Goal: Check status: Check status

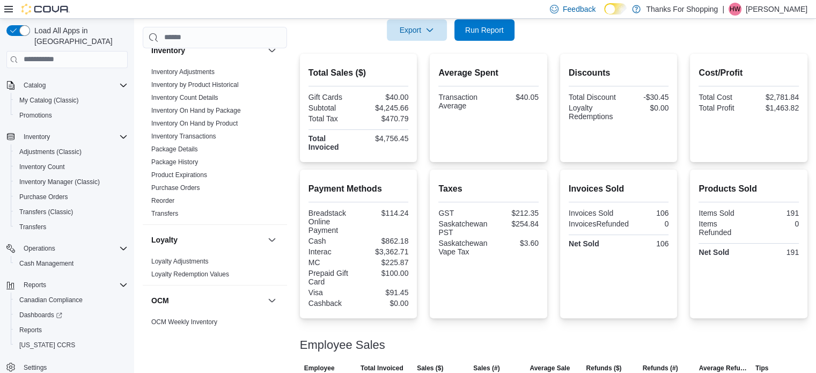
scroll to position [324, 0]
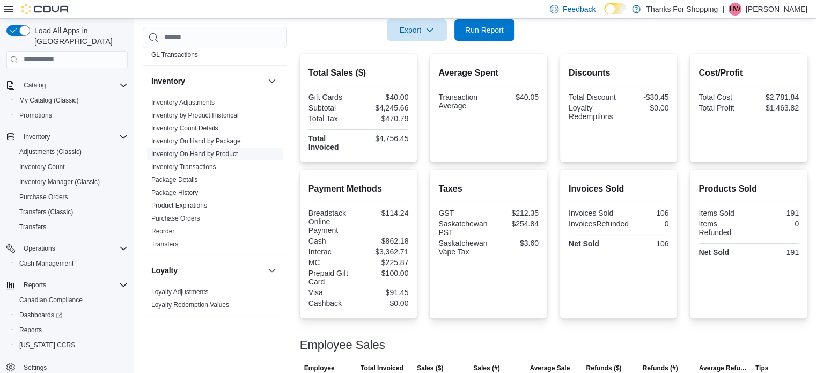
click at [213, 152] on link "Inventory On Hand by Product" at bounding box center [194, 154] width 86 height 8
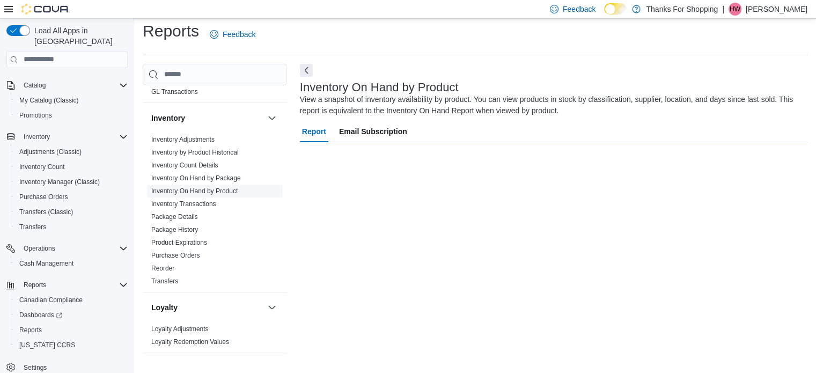
scroll to position [36, 0]
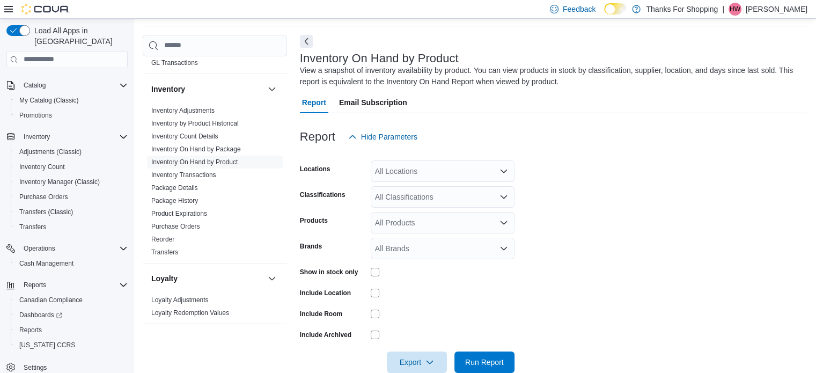
click at [391, 173] on div "All Locations" at bounding box center [443, 170] width 144 height 21
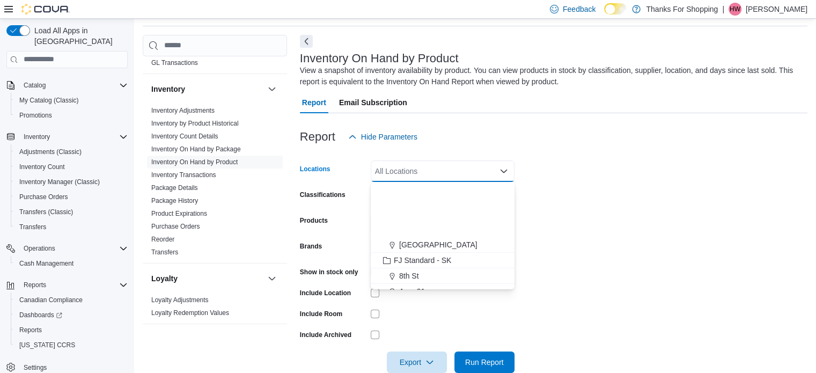
scroll to position [161, 0]
click at [427, 232] on span "[GEOGRAPHIC_DATA]" at bounding box center [438, 230] width 78 height 11
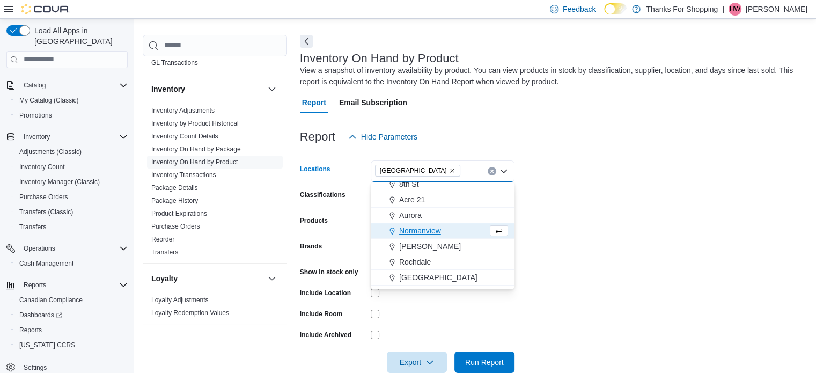
click at [599, 221] on form "Locations [GEOGRAPHIC_DATA] Combo box. Selected. [GEOGRAPHIC_DATA]. Press Backs…" at bounding box center [554, 260] width 508 height 225
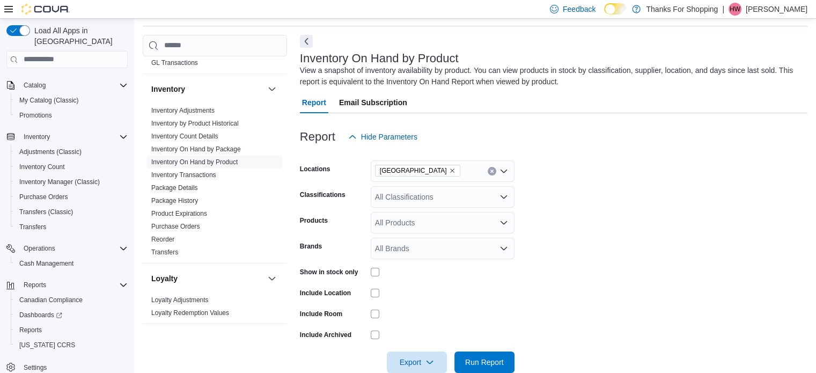
click at [416, 194] on div "All Classifications" at bounding box center [443, 196] width 144 height 21
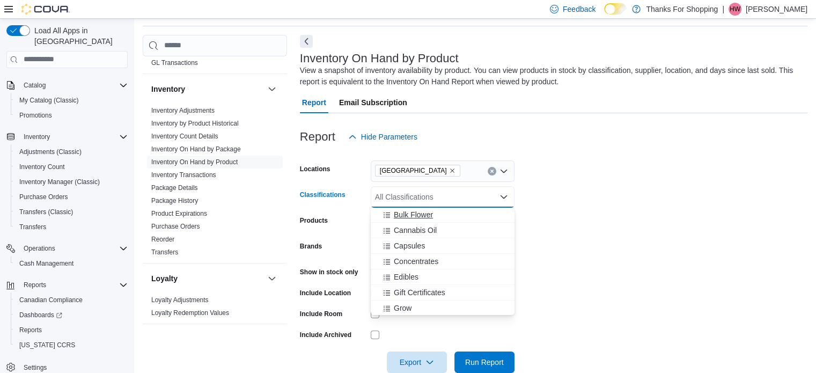
scroll to position [376, 0]
click at [423, 256] on div "Edibles" at bounding box center [442, 259] width 131 height 11
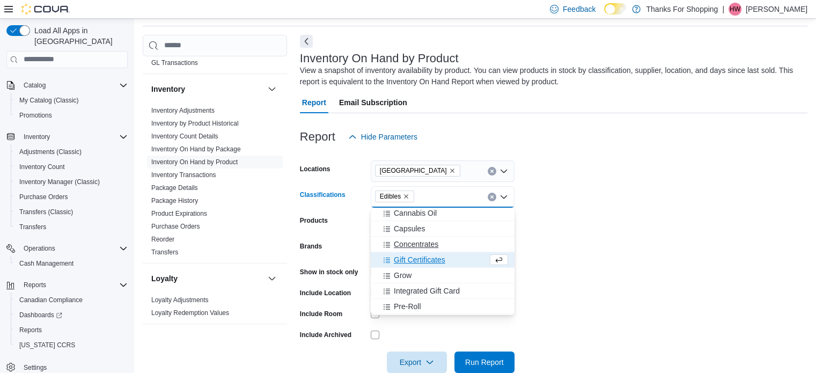
click at [426, 244] on span "Concentrates" at bounding box center [416, 244] width 45 height 11
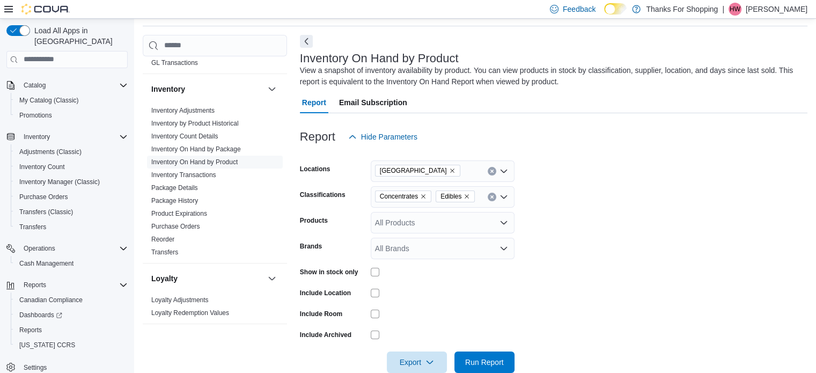
click at [575, 216] on form "Locations Harbour Landing Classifications Concentrates Edibles Products All Pro…" at bounding box center [554, 260] width 508 height 225
click at [479, 203] on div "Concentrates Edibles" at bounding box center [443, 196] width 144 height 21
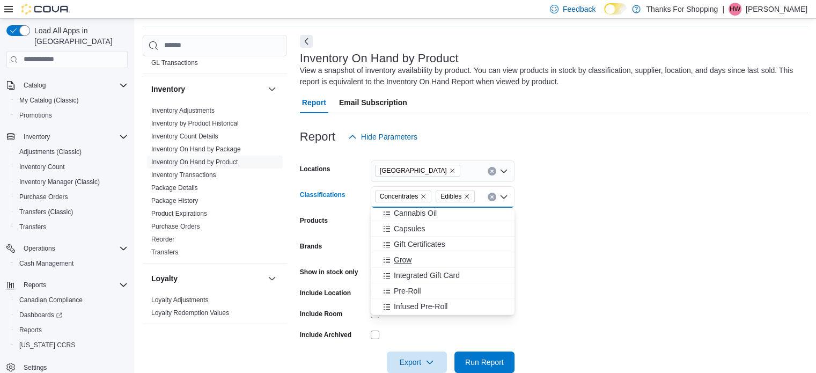
click at [429, 260] on div "Grow" at bounding box center [442, 259] width 131 height 11
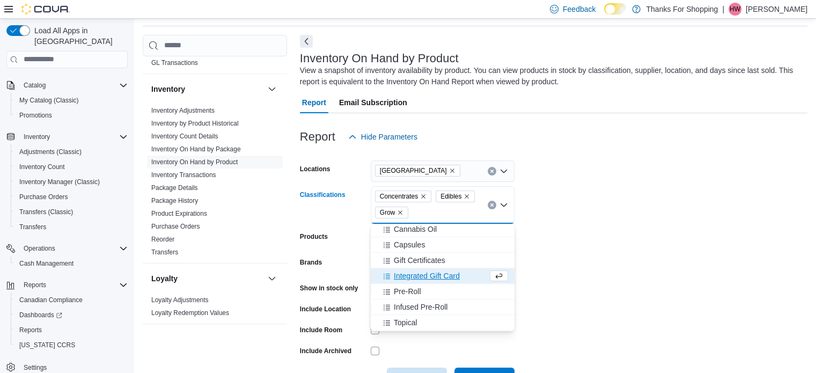
click at [660, 259] on form "Locations Harbour Landing Classifications Concentrates Edibles Grow Combo box. …" at bounding box center [554, 268] width 508 height 241
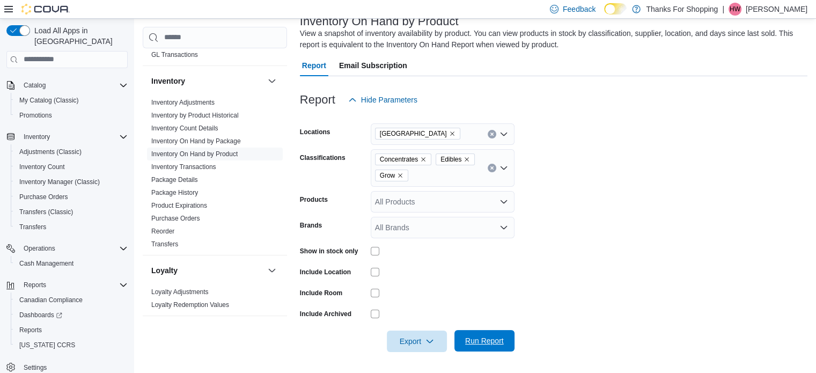
click at [490, 334] on span "Run Report" at bounding box center [484, 340] width 47 height 21
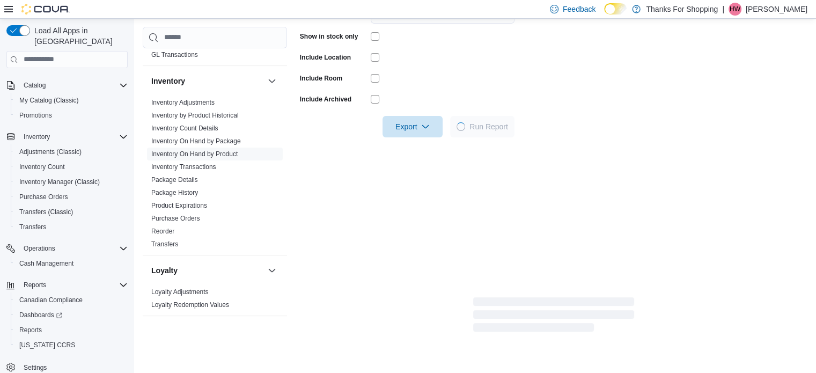
scroll to position [288, 0]
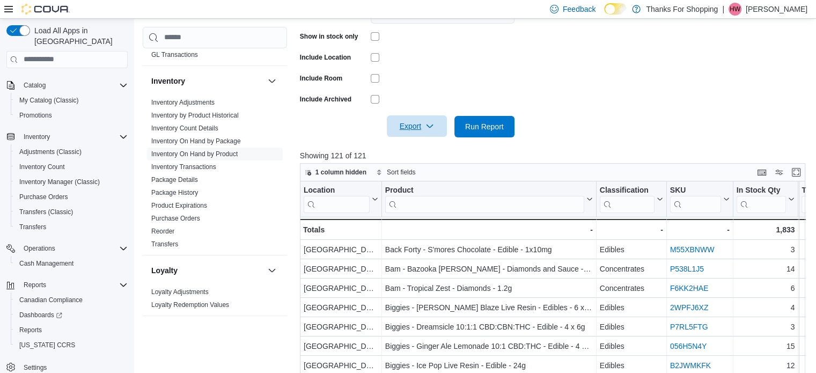
click at [411, 135] on span "Export" at bounding box center [416, 125] width 47 height 21
click at [422, 152] on button "Export to Excel" at bounding box center [418, 147] width 61 height 21
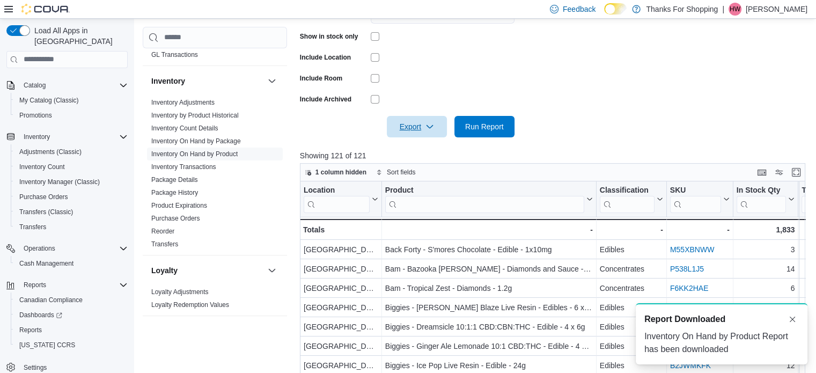
scroll to position [0, 0]
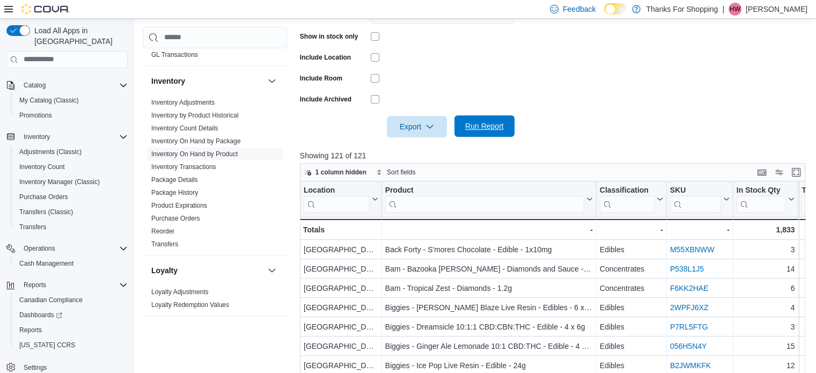
click at [491, 130] on span "Run Report" at bounding box center [484, 126] width 39 height 11
click at [421, 124] on span "Export" at bounding box center [416, 125] width 47 height 21
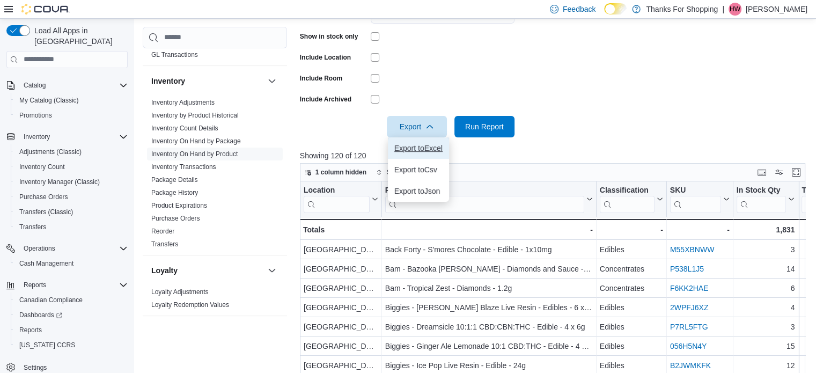
click at [430, 147] on span "Export to Excel" at bounding box center [418, 148] width 48 height 9
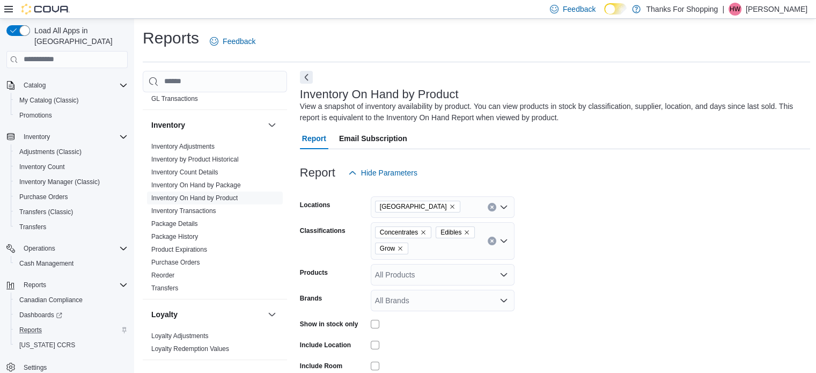
click at [79, 324] on div "Reports" at bounding box center [71, 330] width 113 height 13
click at [56, 192] on span "Purchase Orders" at bounding box center [43, 196] width 49 height 13
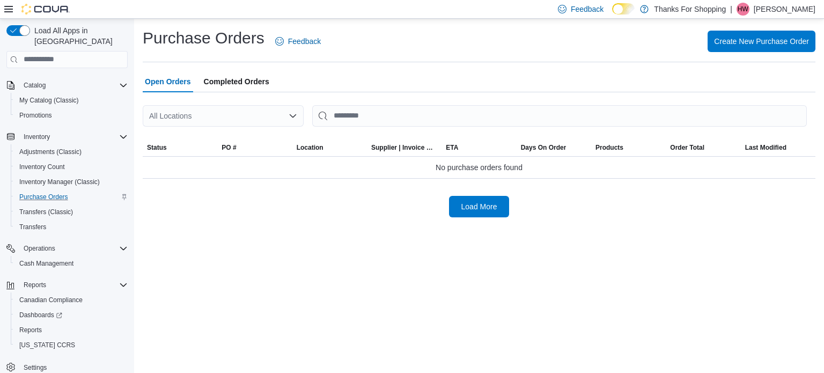
click at [244, 109] on div "All Locations" at bounding box center [223, 115] width 161 height 21
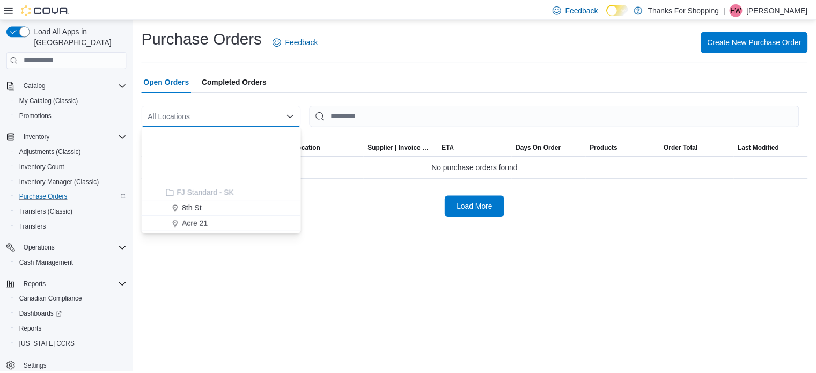
scroll to position [161, 0]
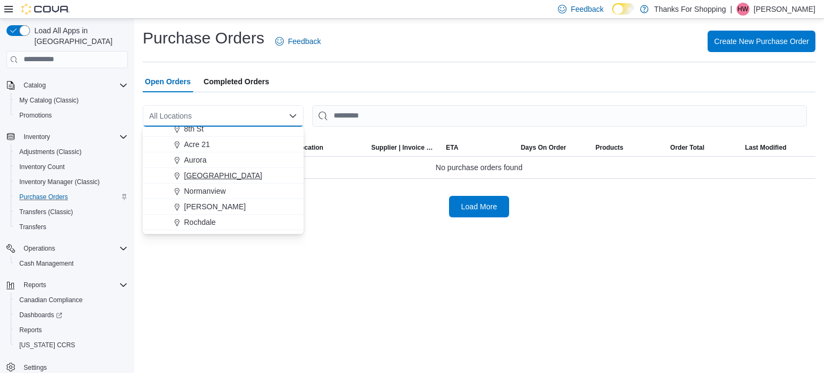
click at [232, 172] on span "[GEOGRAPHIC_DATA]" at bounding box center [223, 175] width 78 height 11
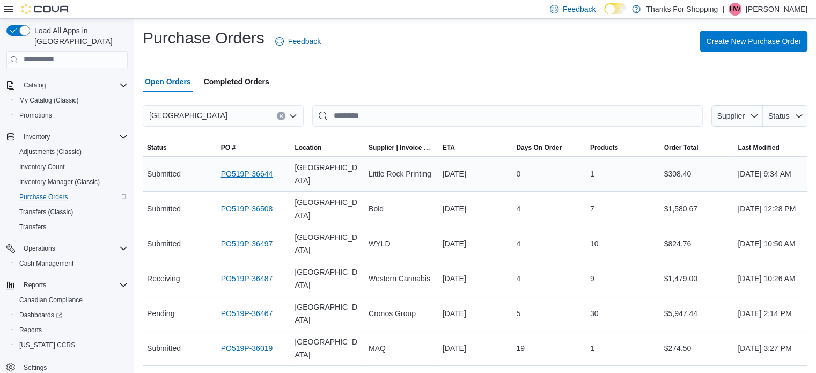
click at [253, 172] on link "PO519P-36644" at bounding box center [247, 173] width 52 height 13
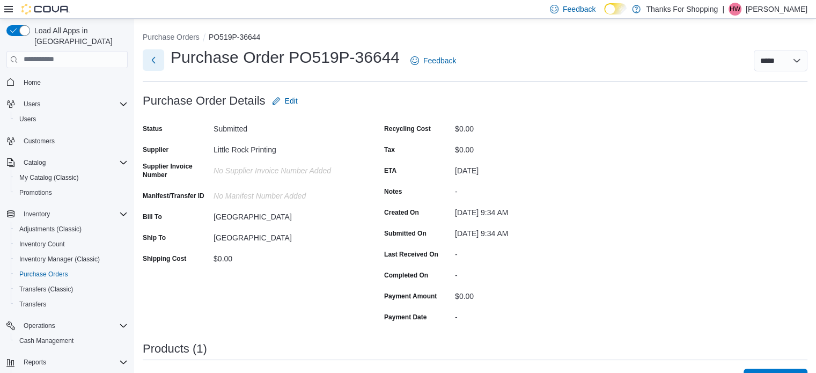
click at [158, 55] on button "Next" at bounding box center [153, 59] width 21 height 21
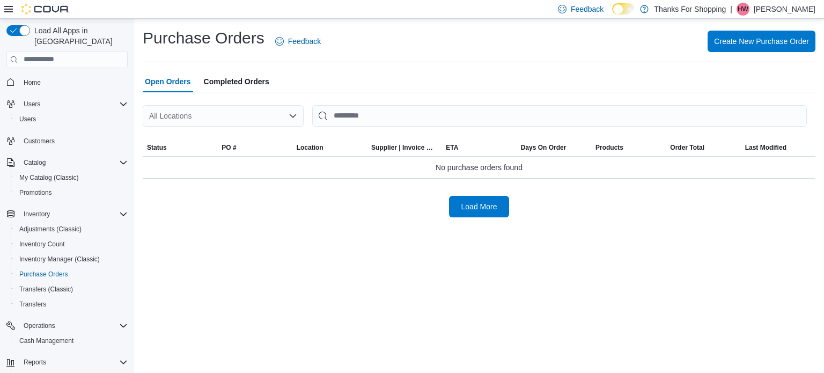
click at [180, 112] on div "All Locations" at bounding box center [223, 115] width 161 height 21
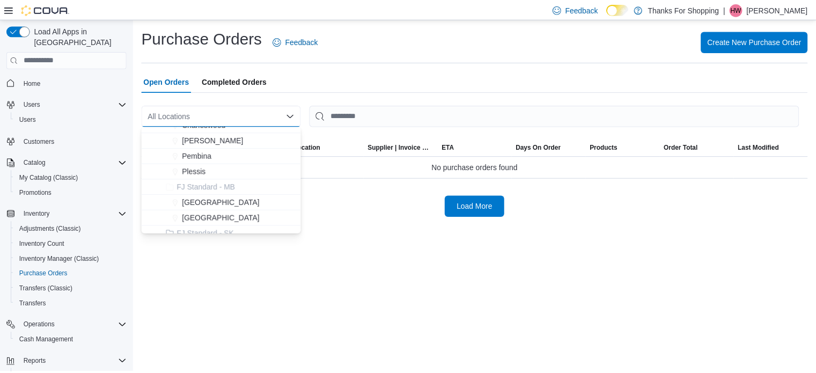
scroll to position [107, 0]
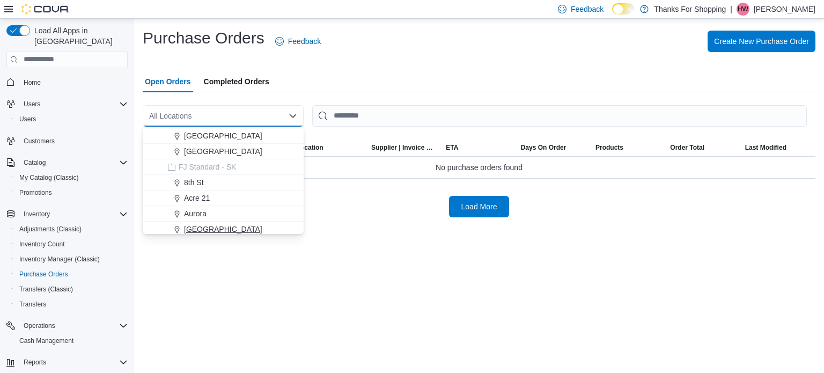
click at [218, 223] on button "[GEOGRAPHIC_DATA]" at bounding box center [223, 230] width 161 height 16
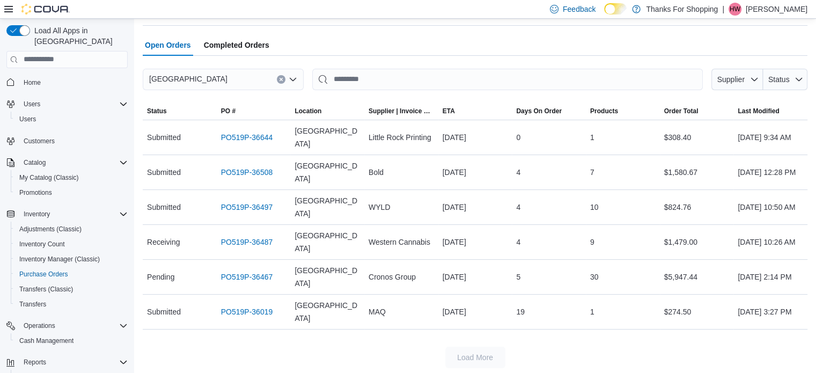
scroll to position [39, 0]
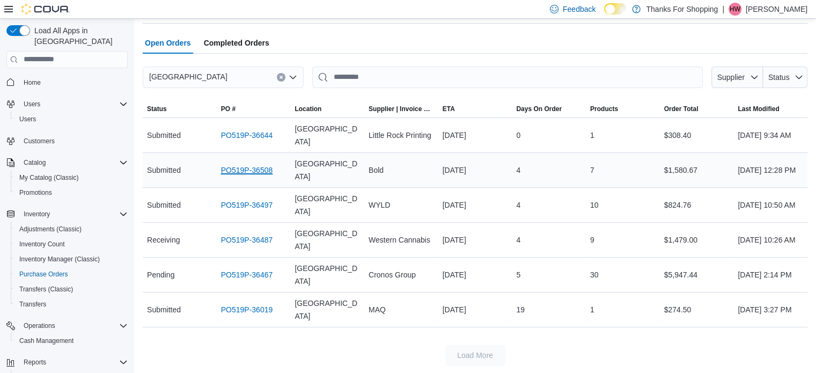
click at [252, 164] on link "PO519P-36508" at bounding box center [247, 170] width 52 height 13
